Goal: Navigation & Orientation: Find specific page/section

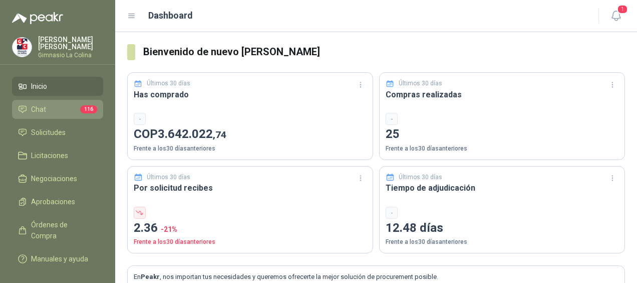
click at [48, 100] on link "Chat 116" at bounding box center [57, 109] width 91 height 19
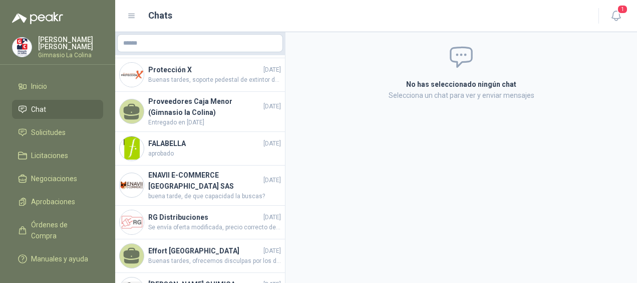
scroll to position [441, 0]
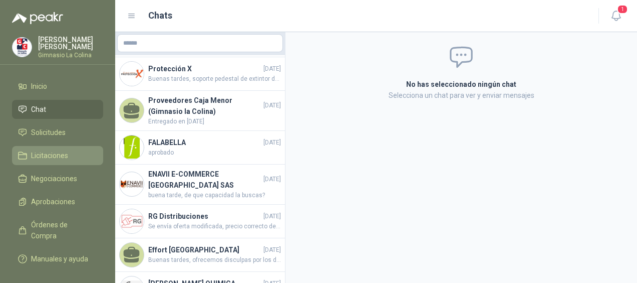
click at [58, 160] on span "Licitaciones" at bounding box center [49, 155] width 37 height 11
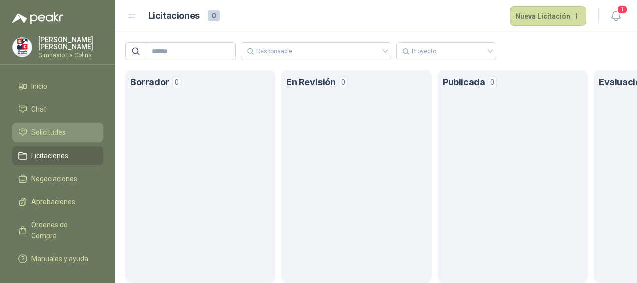
click at [64, 131] on span "Solicitudes" at bounding box center [48, 132] width 35 height 11
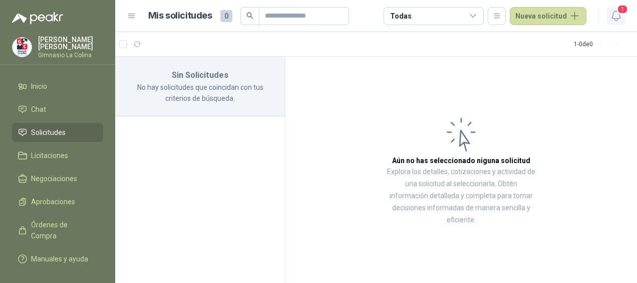
click at [616, 15] on icon "button" at bounding box center [616, 16] width 13 height 13
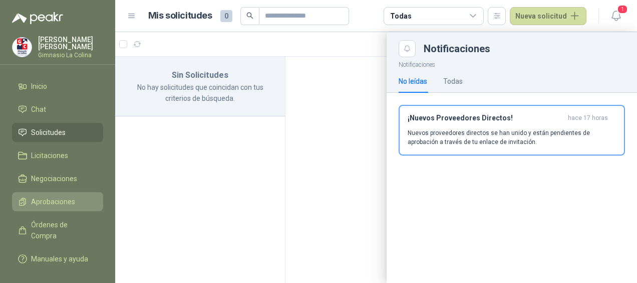
click at [66, 200] on span "Aprobaciones" at bounding box center [53, 201] width 44 height 11
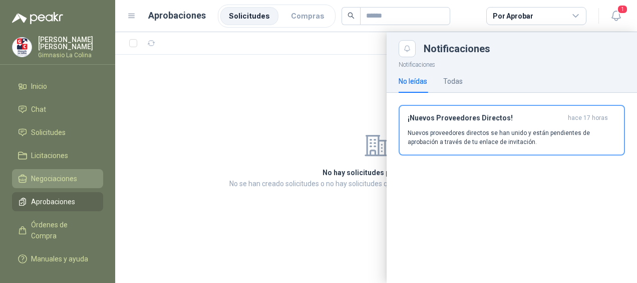
click at [68, 176] on span "Negociaciones" at bounding box center [54, 178] width 46 height 11
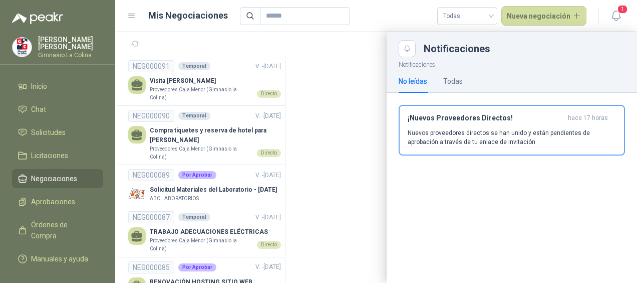
drag, startPoint x: 281, startPoint y: 70, endPoint x: 289, endPoint y: 160, distance: 90.6
click at [289, 160] on div at bounding box center [376, 157] width 522 height 251
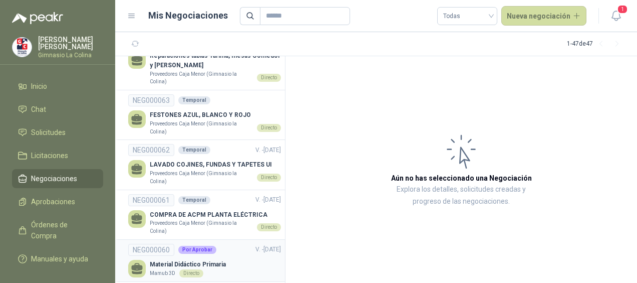
scroll to position [1164, 0]
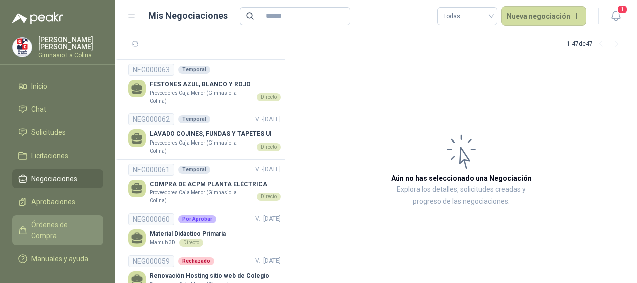
click at [45, 219] on span "Órdenes de Compra" at bounding box center [62, 230] width 63 height 22
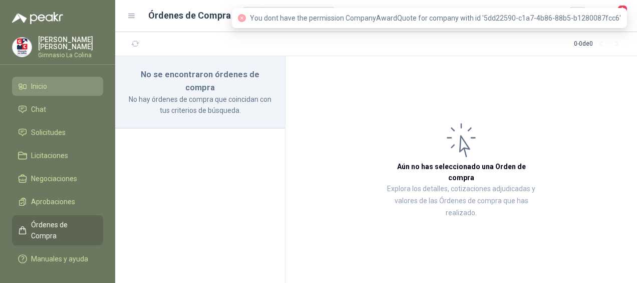
click at [45, 87] on span "Inicio" at bounding box center [39, 86] width 16 height 11
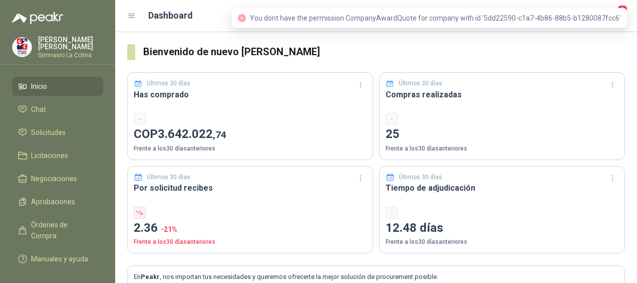
scroll to position [2, 0]
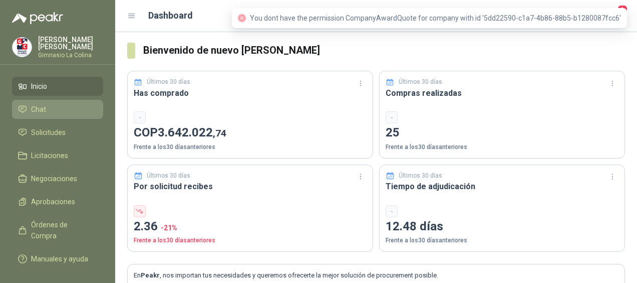
click at [37, 113] on span "Chat" at bounding box center [38, 109] width 15 height 11
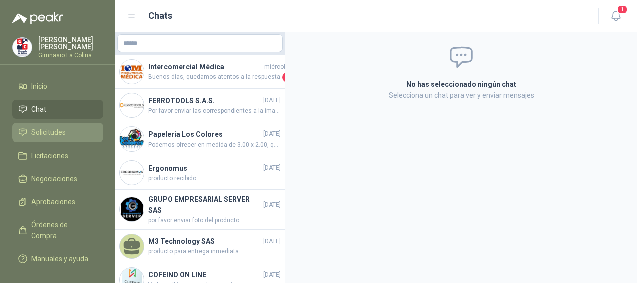
click at [58, 133] on span "Solicitudes" at bounding box center [48, 132] width 35 height 11
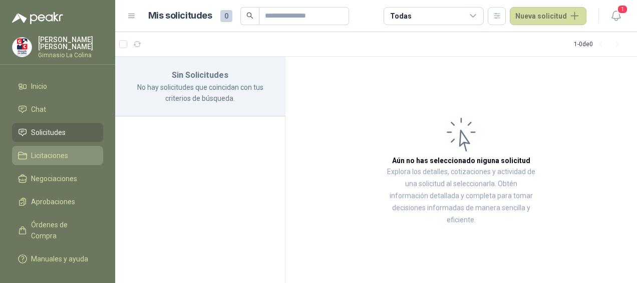
click at [67, 158] on span "Licitaciones" at bounding box center [49, 155] width 37 height 11
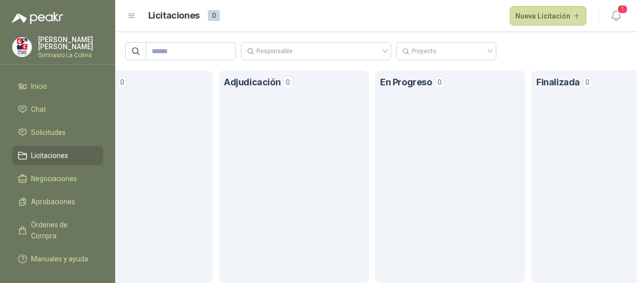
scroll to position [0, 586]
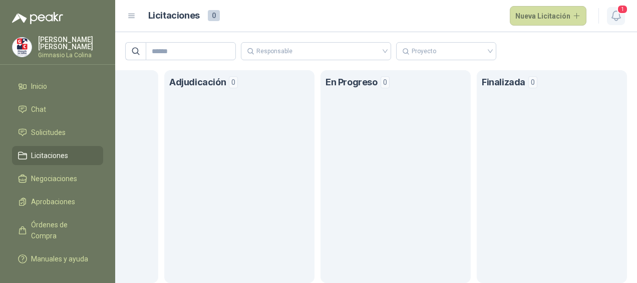
click at [616, 10] on icon "button" at bounding box center [616, 16] width 13 height 13
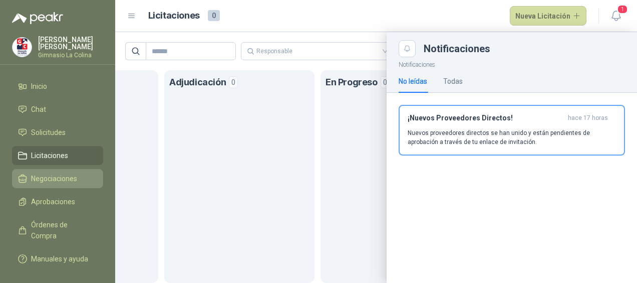
click at [61, 183] on link "Negociaciones" at bounding box center [57, 178] width 91 height 19
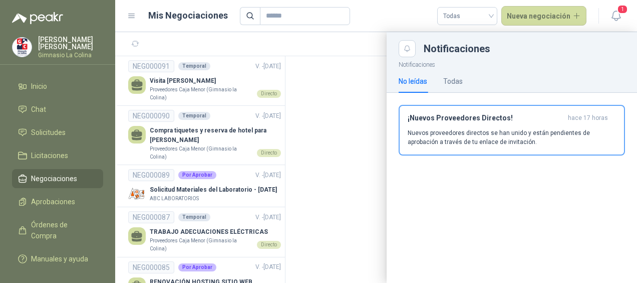
drag, startPoint x: 282, startPoint y: 65, endPoint x: 284, endPoint y: 129, distance: 64.7
click at [284, 129] on div at bounding box center [376, 157] width 522 height 251
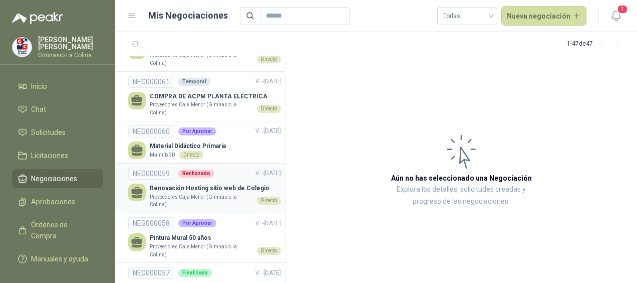
scroll to position [1251, 0]
click at [171, 194] on p "Renovación Hosting sitio web de Colegio" at bounding box center [215, 189] width 131 height 10
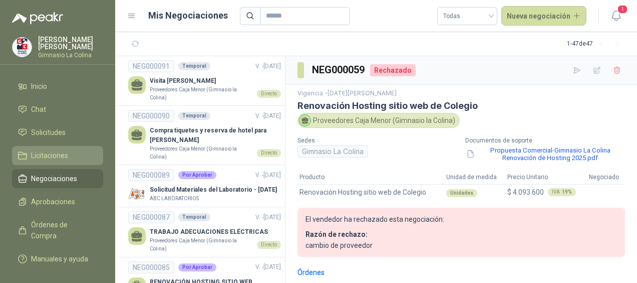
click at [60, 152] on span "Licitaciones" at bounding box center [49, 155] width 37 height 11
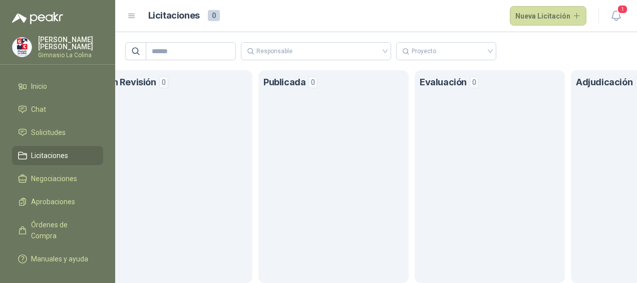
scroll to position [0, 180]
click at [38, 136] on span "Solicitudes" at bounding box center [48, 132] width 35 height 11
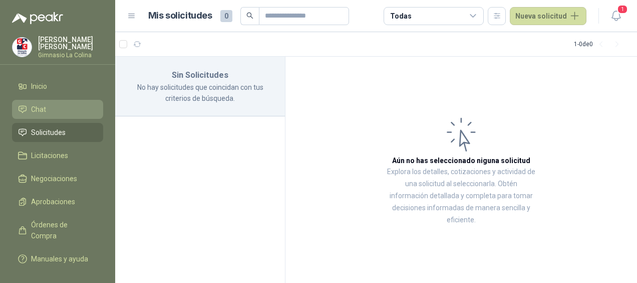
click at [52, 109] on li "Chat" at bounding box center [57, 109] width 79 height 11
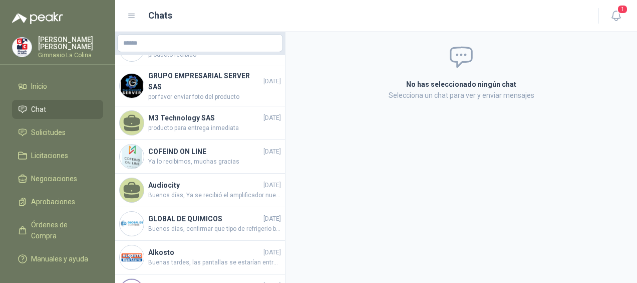
scroll to position [123, 0]
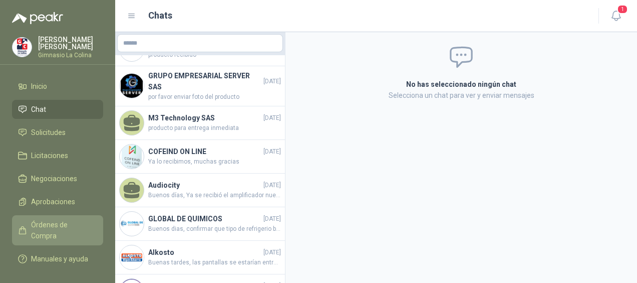
click at [66, 219] on span "Órdenes de Compra" at bounding box center [62, 230] width 63 height 22
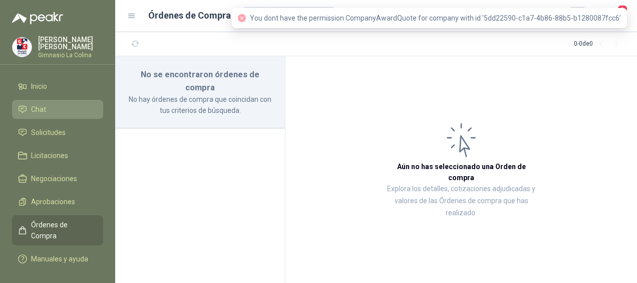
click at [48, 104] on li "Chat" at bounding box center [57, 109] width 79 height 11
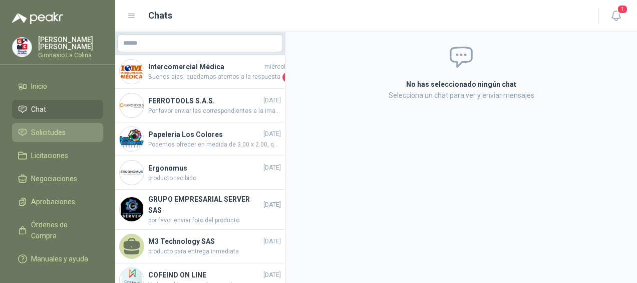
click at [49, 129] on span "Solicitudes" at bounding box center [48, 132] width 35 height 11
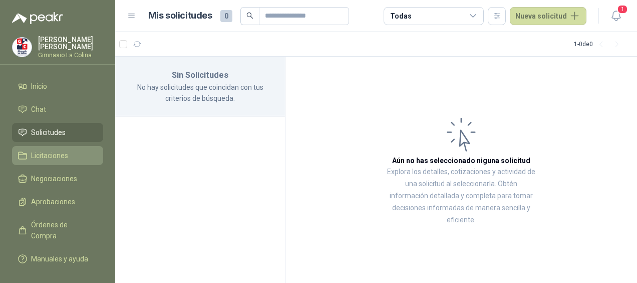
click at [49, 153] on span "Licitaciones" at bounding box center [49, 155] width 37 height 11
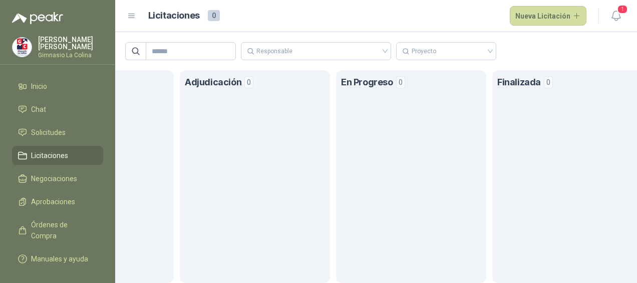
scroll to position [0, 586]
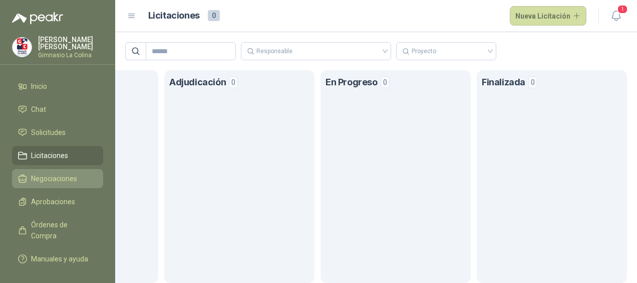
click at [52, 179] on span "Negociaciones" at bounding box center [54, 178] width 46 height 11
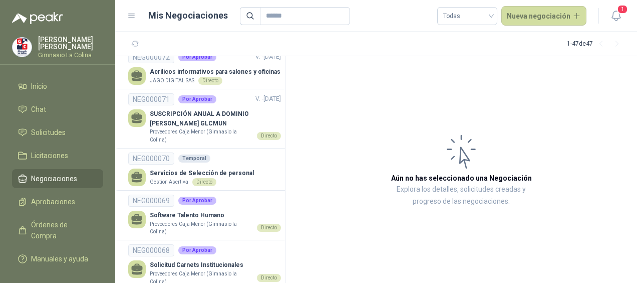
scroll to position [713, 0]
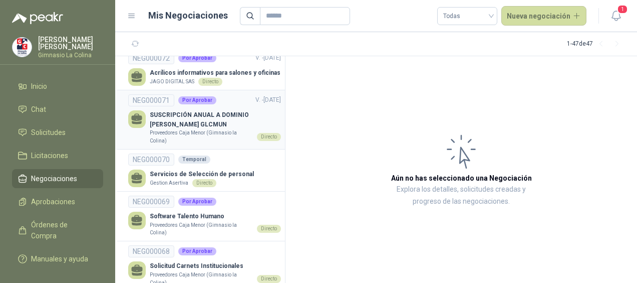
click at [205, 124] on p "SUSCRIPCIÓN ANUAL A DOMINIO [PERSON_NAME] GLCMUN" at bounding box center [215, 119] width 131 height 19
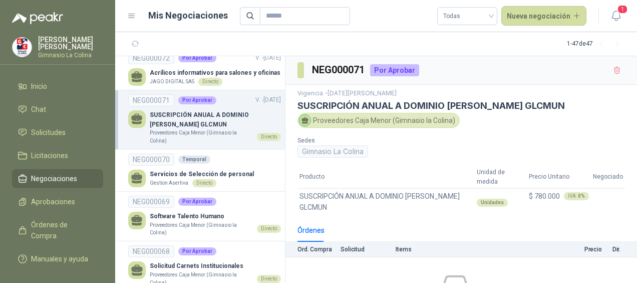
click at [217, 102] on div "NEG000071 Por Aprobar V. - [DATE]" at bounding box center [204, 100] width 153 height 12
